Goal: Find specific page/section: Find specific page/section

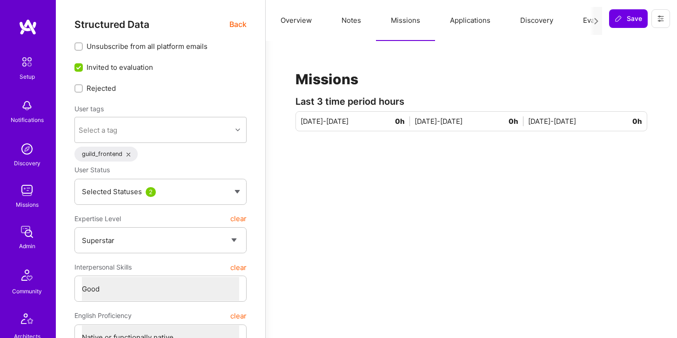
select select "7"
select select "4"
select select "7"
select select "GE"
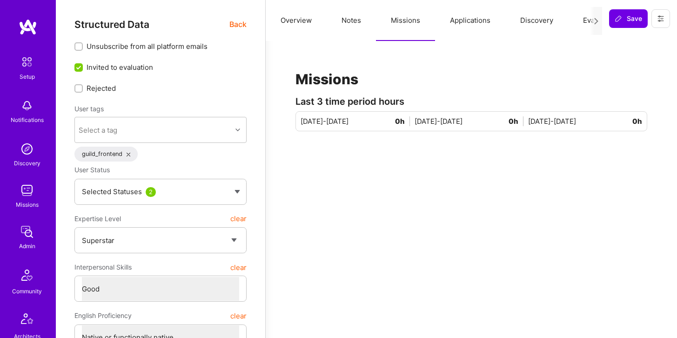
select select "Right Now"
type textarea "x"
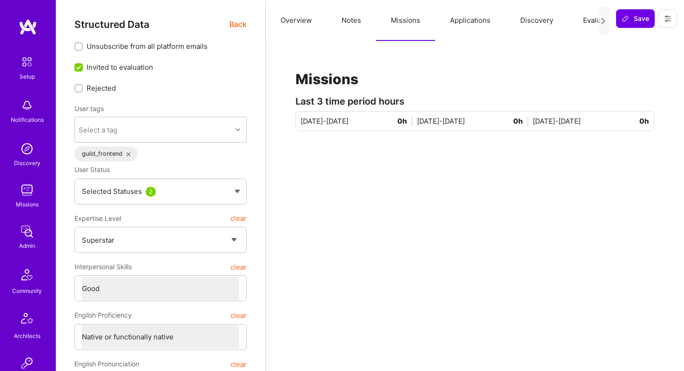
click at [26, 194] on img at bounding box center [27, 190] width 19 height 19
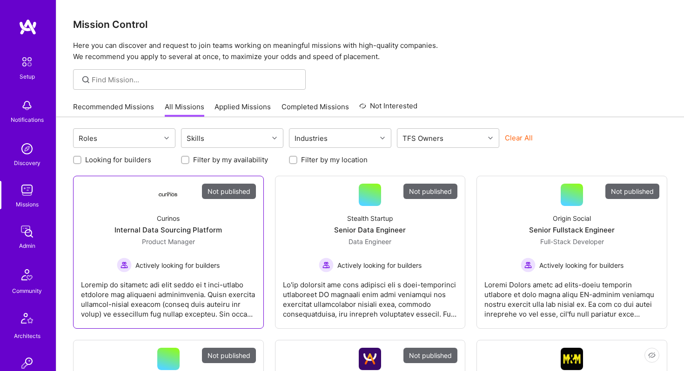
click at [160, 213] on div "Curinos Internal Data Sourcing Platform Product Manager Actively looking for bu…" at bounding box center [168, 239] width 175 height 67
